Goal: Task Accomplishment & Management: Manage account settings

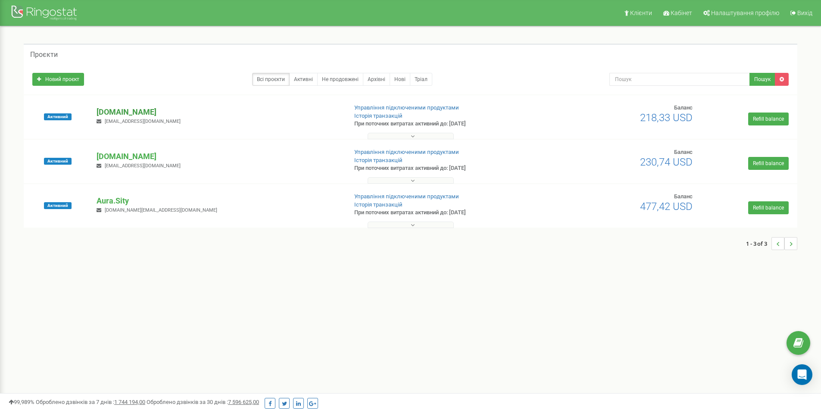
click at [139, 111] on p "[DOMAIN_NAME]" at bounding box center [219, 112] width 244 height 11
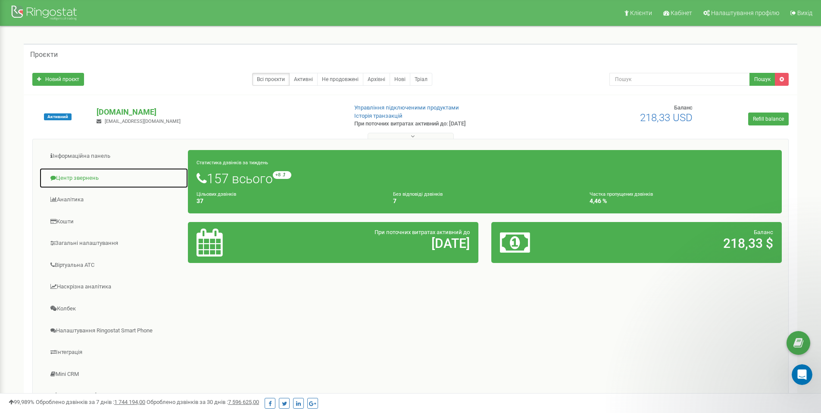
click at [96, 176] on link "Центр звернень" at bounding box center [113, 178] width 149 height 21
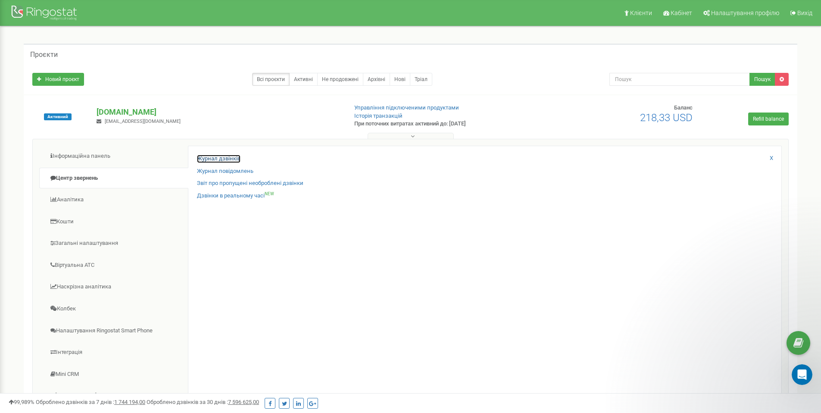
click at [236, 158] on link "Журнал дзвінків" at bounding box center [219, 159] width 44 height 8
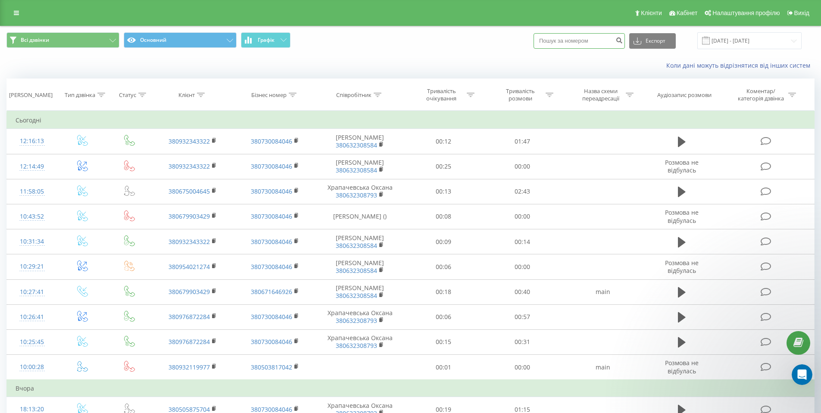
click at [578, 40] on input at bounding box center [579, 41] width 91 height 16
paste input "380932119977"
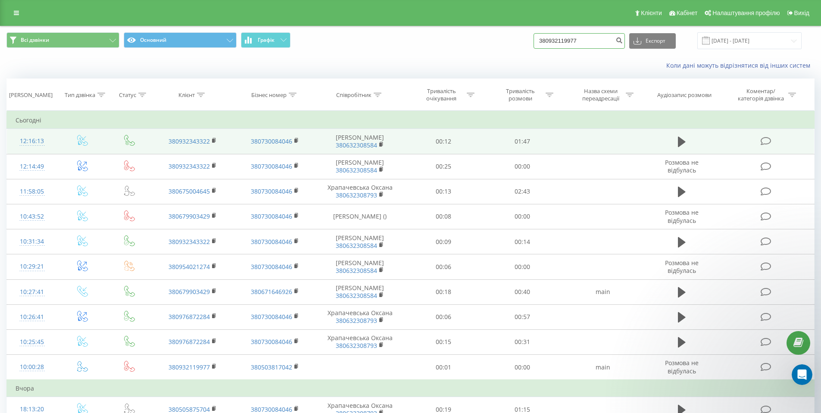
type input "380932119977"
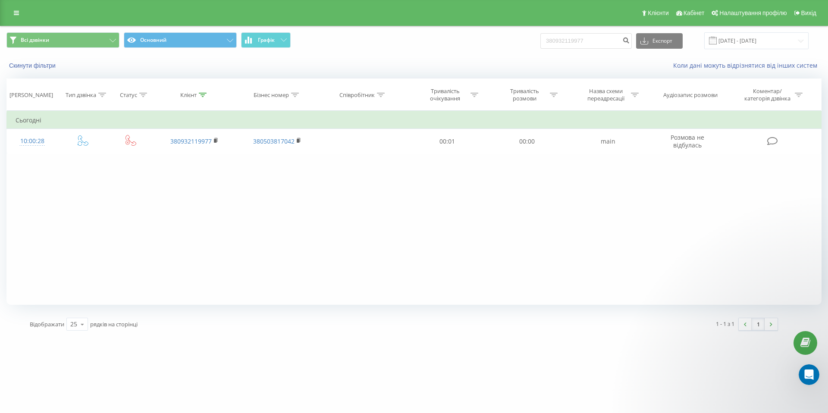
click at [211, 31] on div "Всі дзвінки Основний Графік 380932119977 Експорт .csv .xls .xlsx 21.06.2025 - 2…" at bounding box center [413, 40] width 827 height 29
click at [206, 43] on button "Основний" at bounding box center [180, 40] width 113 height 16
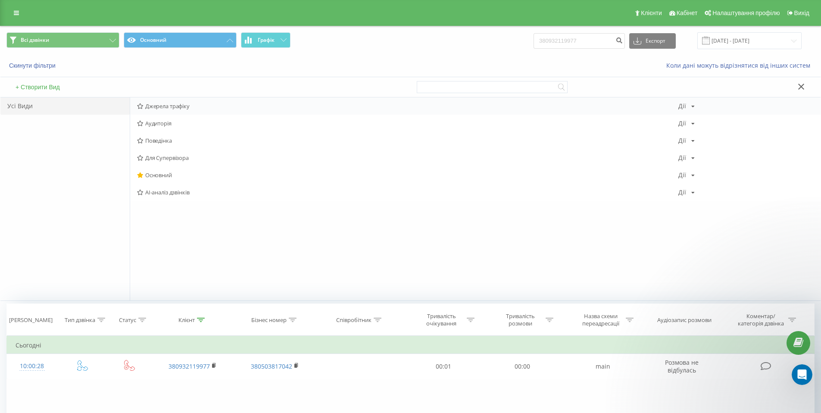
click at [195, 108] on span "Джерела трафіку" at bounding box center [408, 106] width 542 height 6
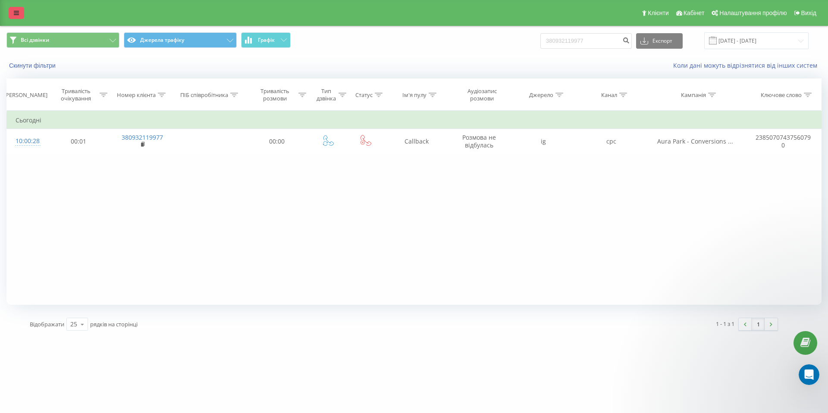
click at [16, 13] on icon at bounding box center [16, 13] width 5 height 6
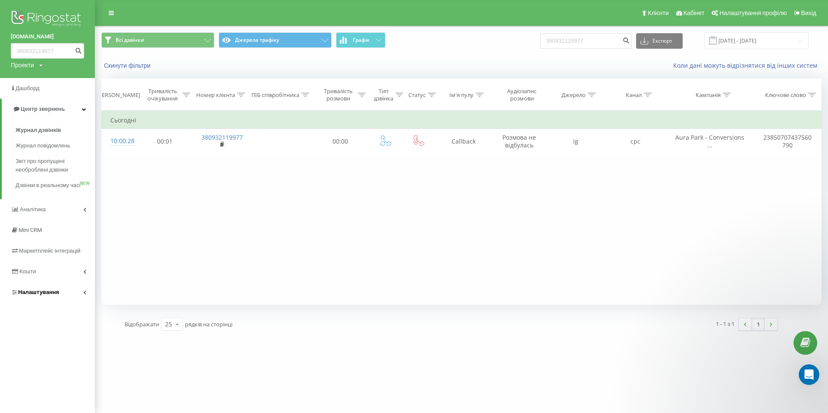
click at [63, 295] on link "Налаштування" at bounding box center [47, 292] width 95 height 21
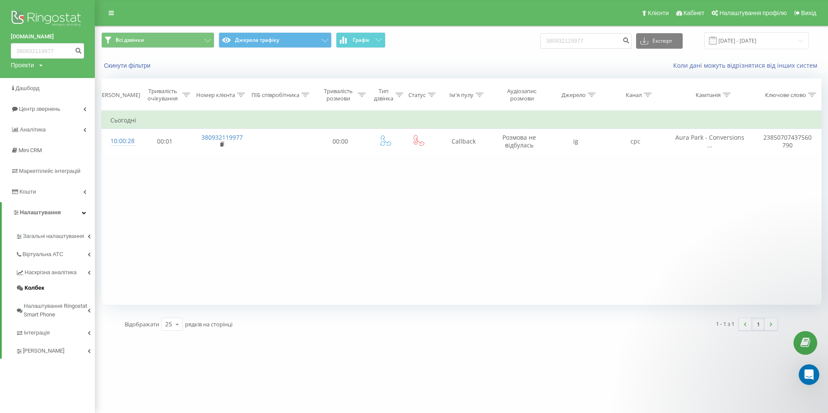
click at [53, 288] on link "Колбек" at bounding box center [55, 288] width 79 height 16
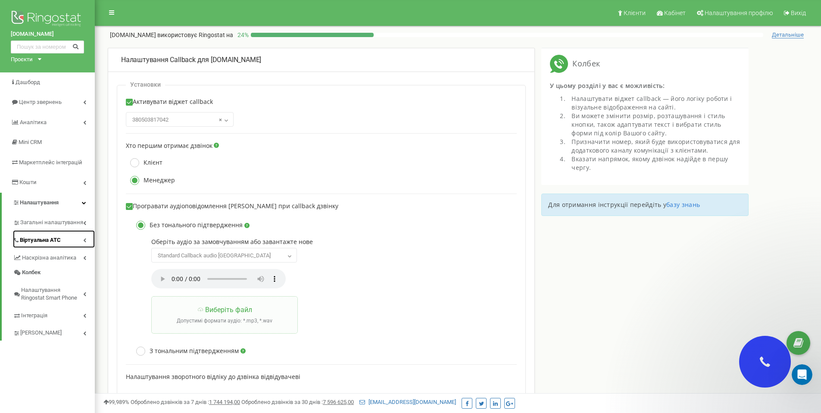
click at [69, 241] on link "Віртуальна АТС" at bounding box center [54, 239] width 82 height 18
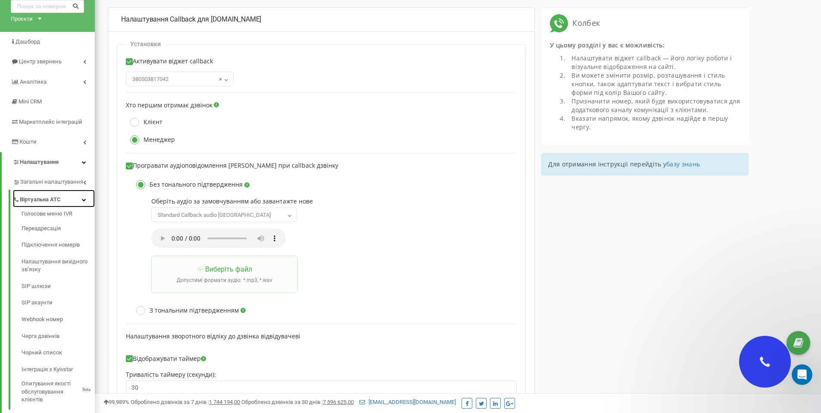
scroll to position [63, 0]
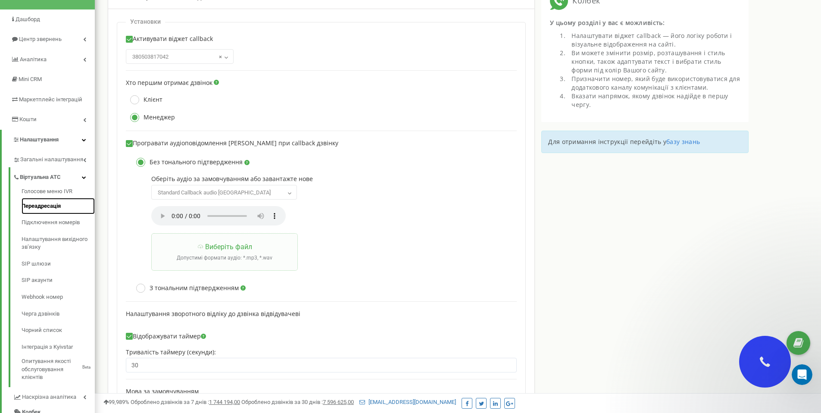
click at [66, 209] on link "Переадресація" at bounding box center [58, 206] width 73 height 17
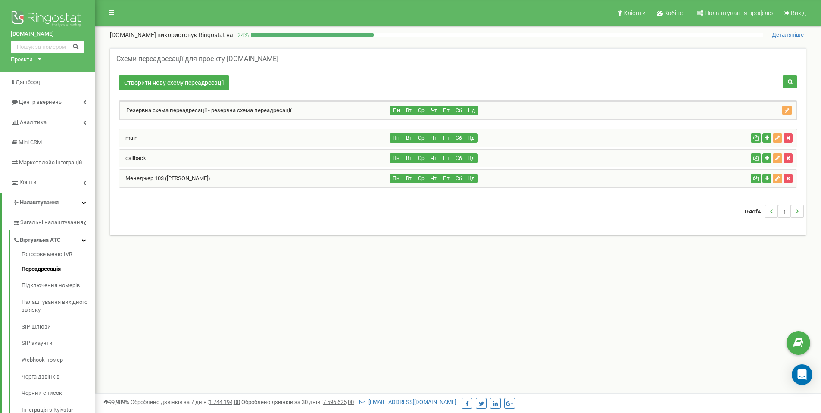
click at [276, 158] on div "callback" at bounding box center [254, 158] width 271 height 17
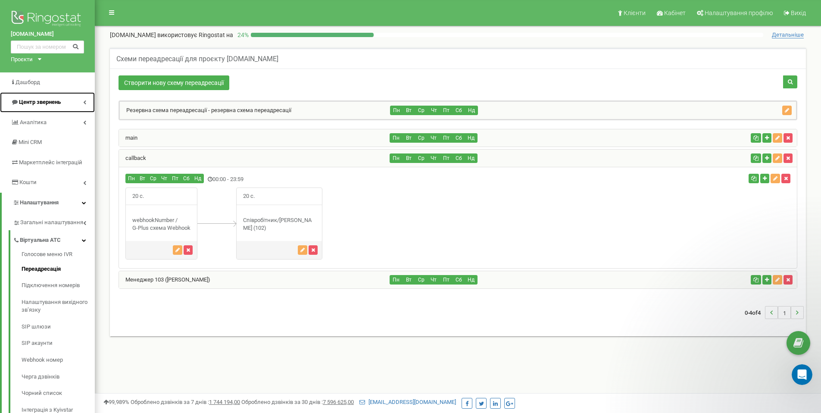
click at [75, 102] on link "Центр звернень" at bounding box center [47, 102] width 95 height 20
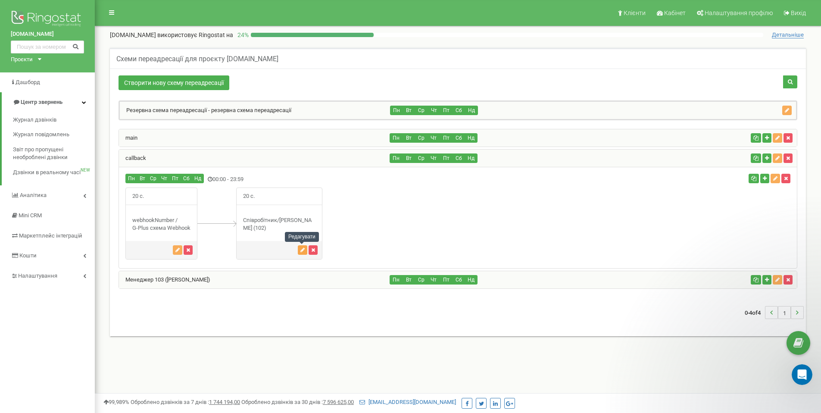
click at [299, 246] on button "button" at bounding box center [302, 249] width 9 height 9
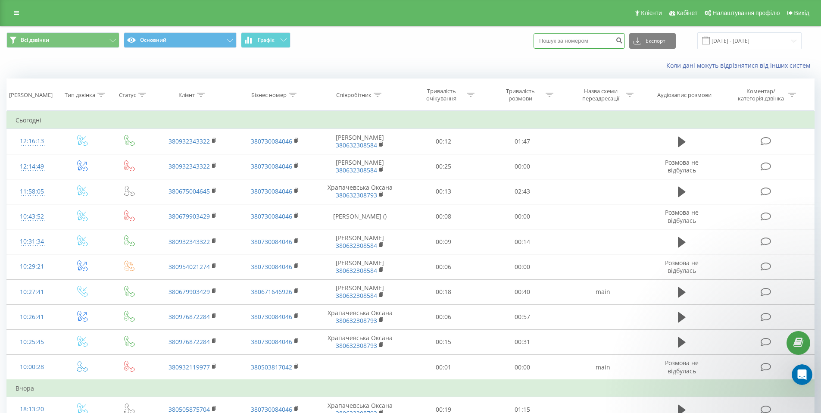
click at [567, 37] on input at bounding box center [579, 41] width 91 height 16
paste input "380932119977"
type input "380932119977"
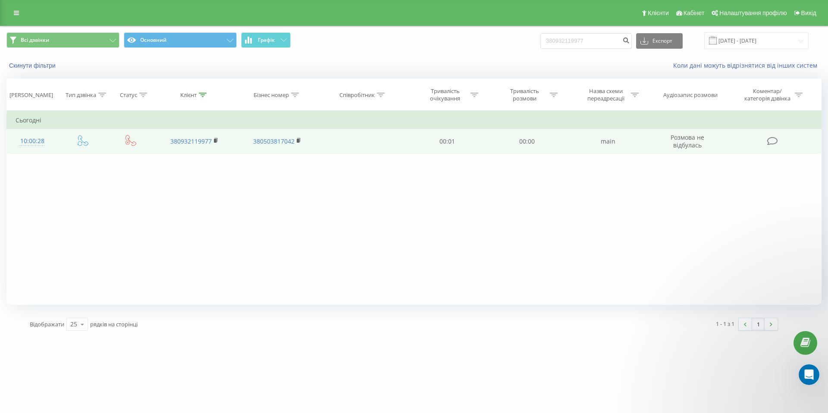
click at [36, 140] on div "10:00:28" at bounding box center [33, 141] width 34 height 17
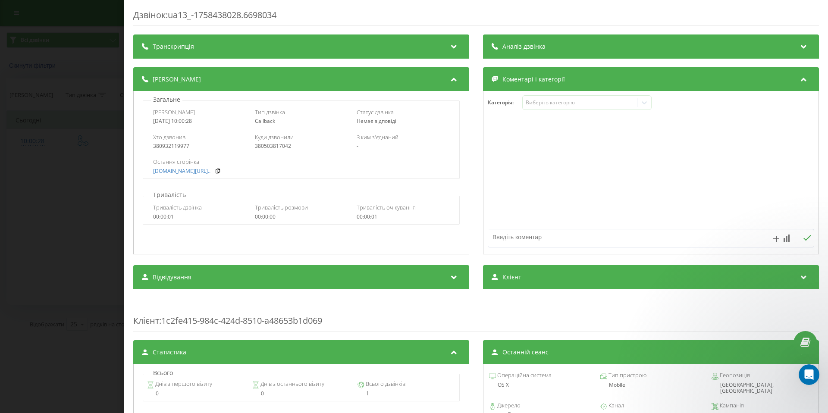
click at [110, 10] on div "Дзвінок : ua13_-1758438028.6698034 Транскрипція Для AI-аналізу майбутніх дзвінк…" at bounding box center [414, 206] width 828 height 413
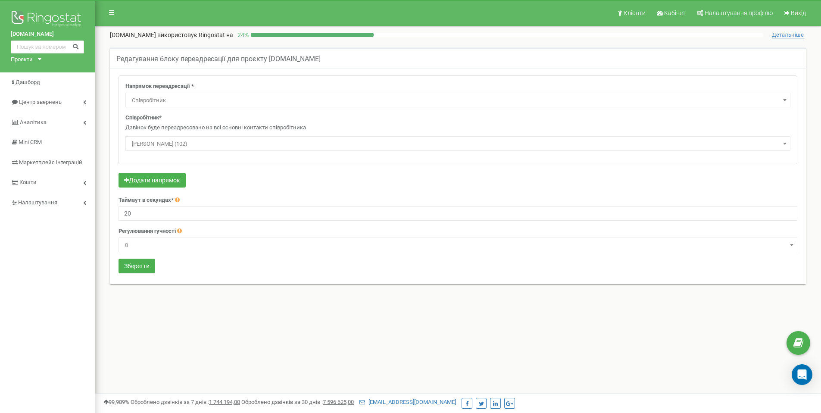
select select "Employee"
select select "327372"
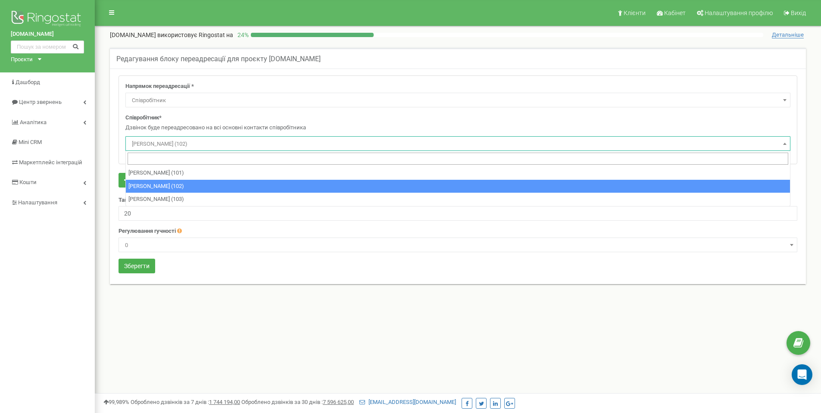
click at [314, 148] on span "Дідовик Олена Миколаївна (102)" at bounding box center [458, 144] width 659 height 12
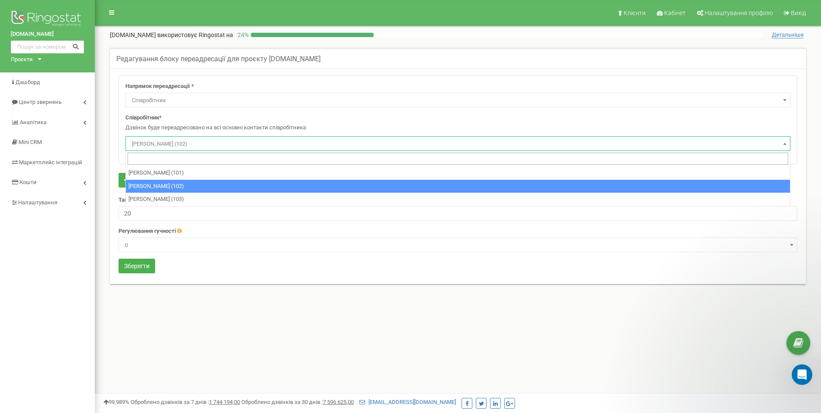
click at [307, 100] on span "Співробітник" at bounding box center [458, 100] width 659 height 12
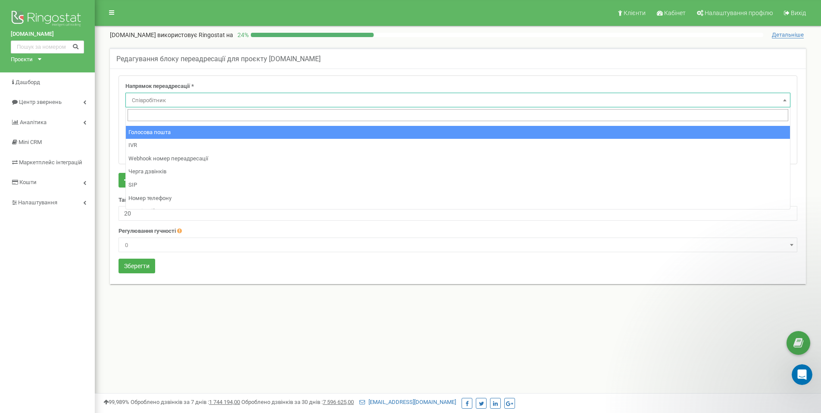
scroll to position [11, 0]
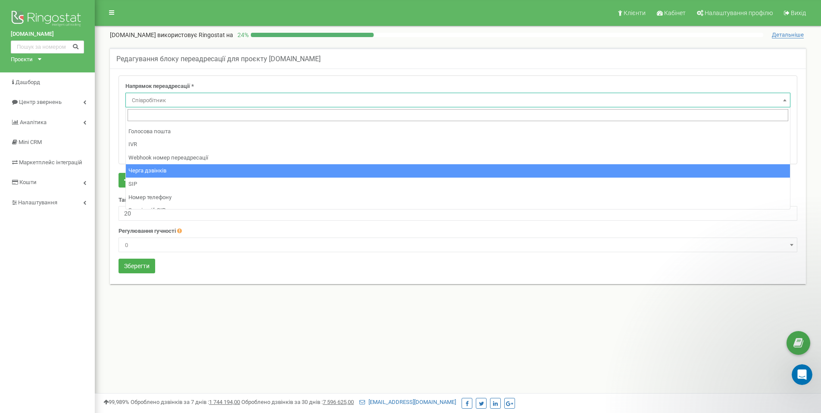
select select "CallCenter"
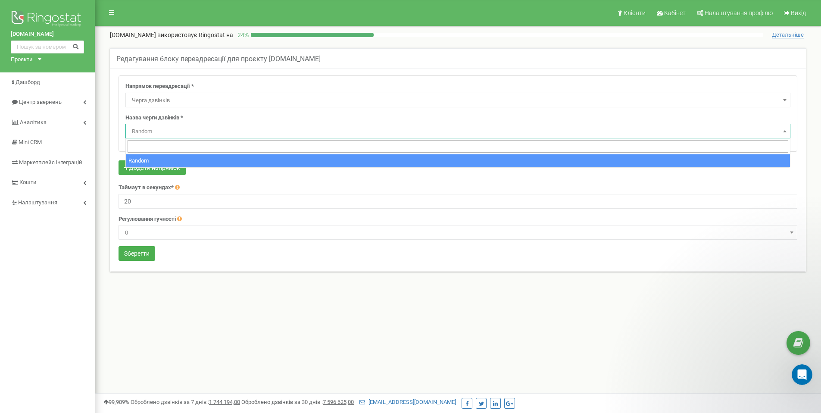
click at [300, 130] on span "Random" at bounding box center [458, 131] width 659 height 12
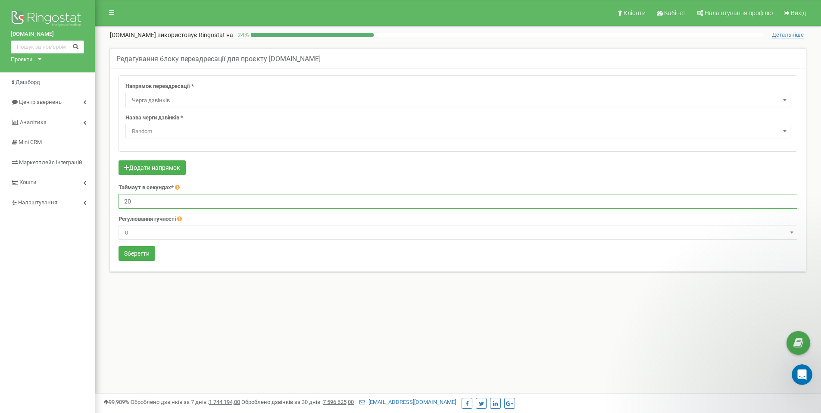
drag, startPoint x: 134, startPoint y: 206, endPoint x: 118, endPoint y: 204, distance: 16.1
click at [118, 204] on div "Напрямок переадресації * Не використовувати Голосова пошта IVR Webhook номер пе…" at bounding box center [458, 169] width 692 height 188
type input "90"
click at [149, 290] on div "Редагування блоку переадресації для проєкту aura-park.com.ua Напрямок переадрес…" at bounding box center [458, 169] width 714 height 260
click at [145, 254] on button "Зберегти" at bounding box center [137, 253] width 37 height 15
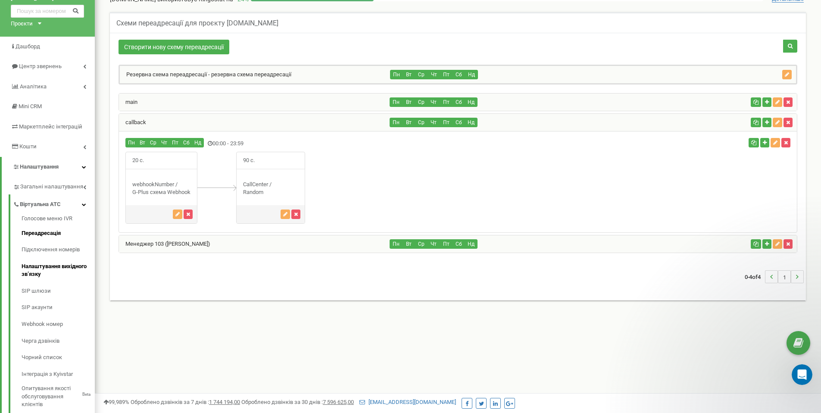
scroll to position [45, 0]
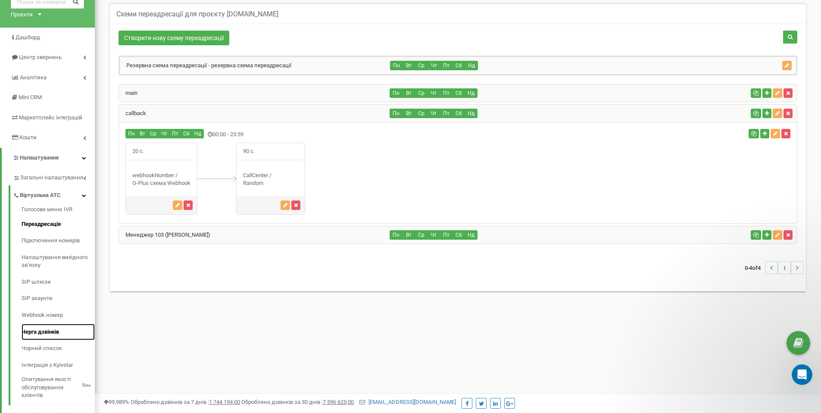
click at [42, 330] on link "Черга дзвінків" at bounding box center [58, 332] width 73 height 17
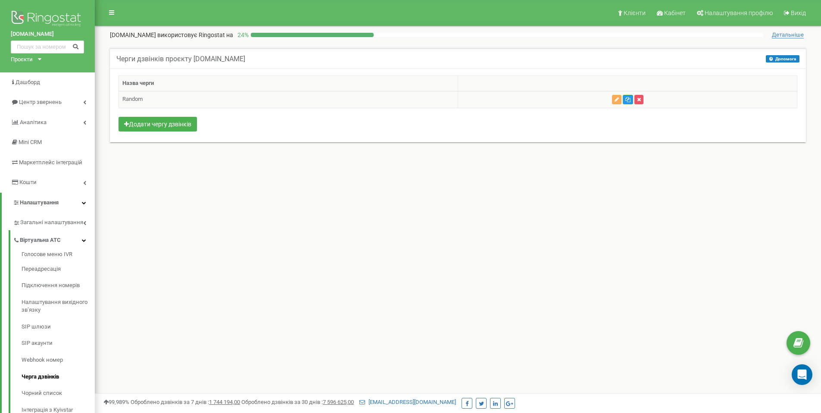
click at [360, 102] on td "Random" at bounding box center [288, 99] width 339 height 17
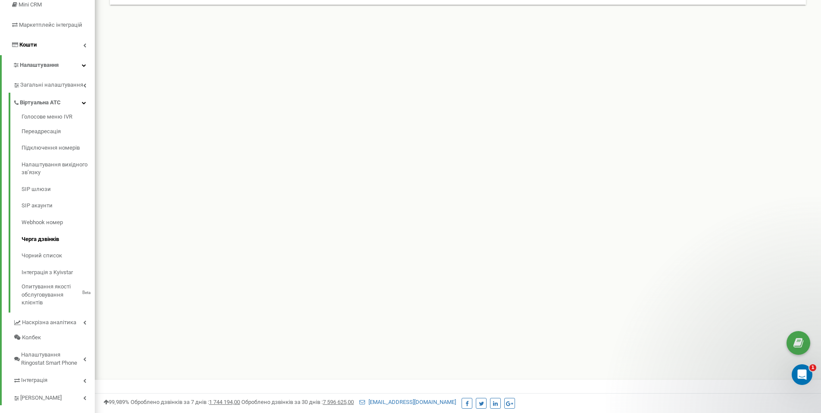
scroll to position [151, 0]
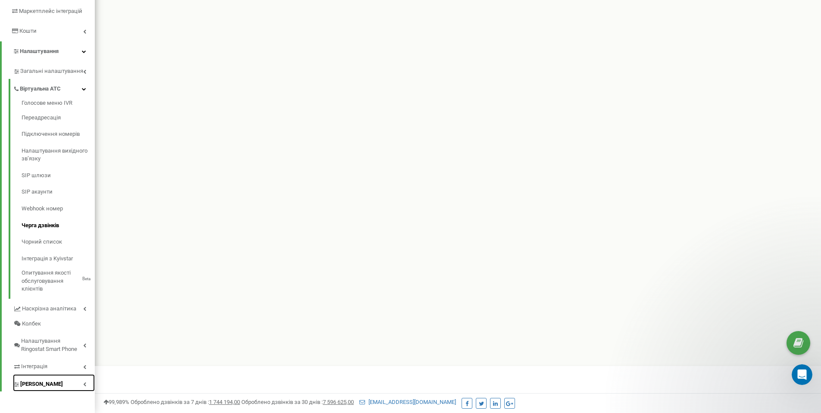
click at [78, 377] on link "[PERSON_NAME]" at bounding box center [54, 383] width 82 height 18
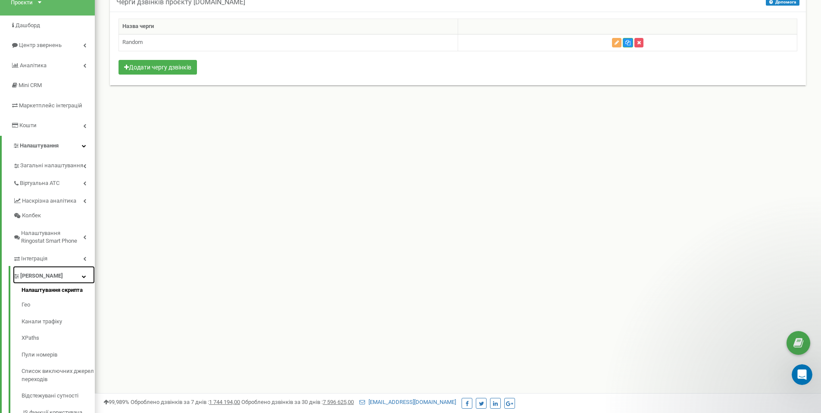
scroll to position [55, 0]
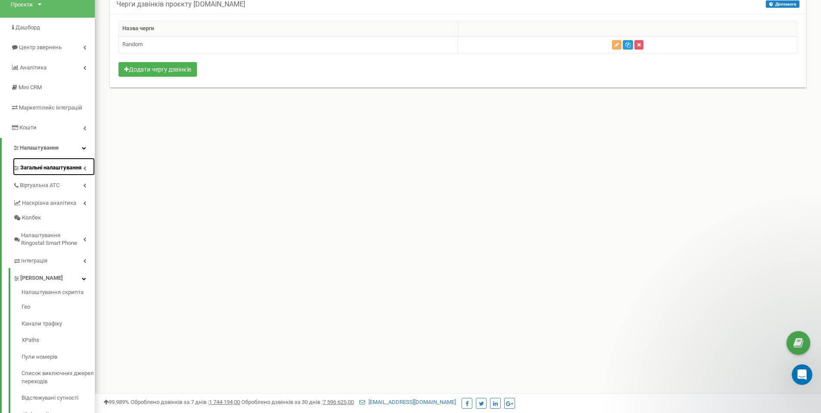
click at [50, 169] on span "Загальні налаштування" at bounding box center [50, 168] width 61 height 8
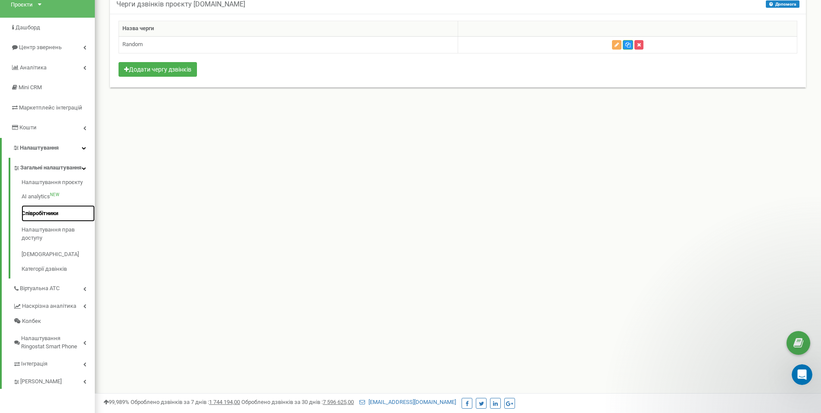
click at [50, 219] on link "Співробітники" at bounding box center [58, 213] width 73 height 17
